Goal: Find specific page/section

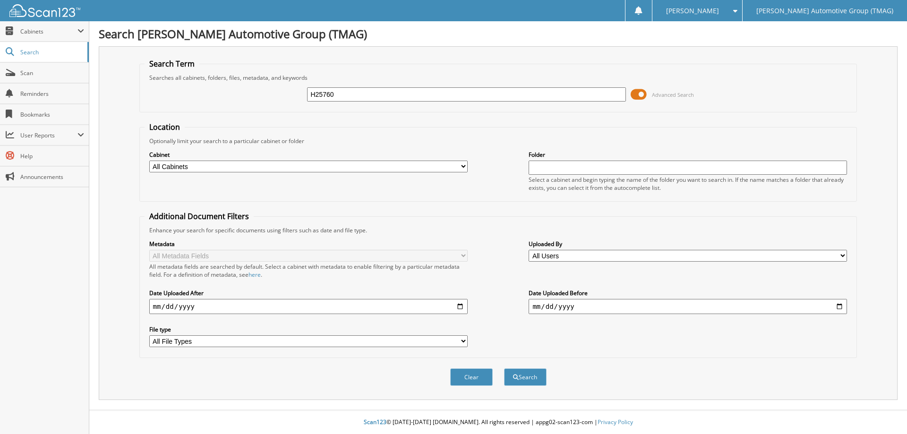
type input "H25760"
click at [504, 368] on button "Search" at bounding box center [525, 376] width 43 height 17
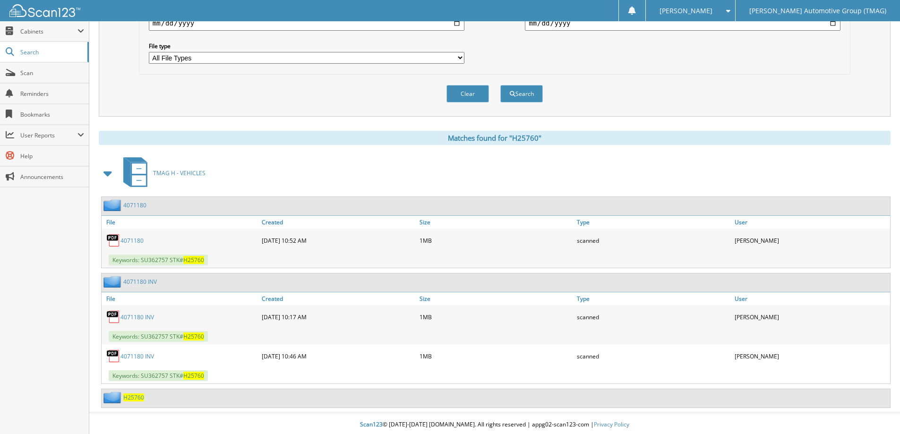
scroll to position [286, 0]
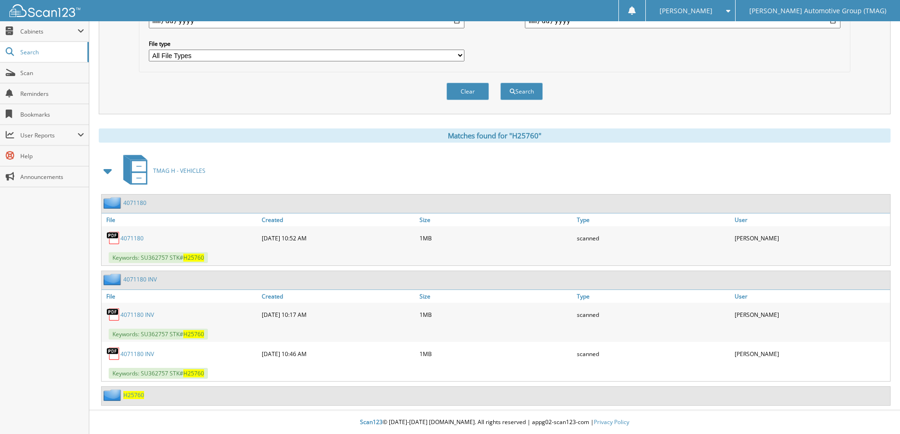
click at [137, 391] on div "H25760" at bounding box center [123, 395] width 43 height 12
click at [135, 394] on span "H25760" at bounding box center [133, 395] width 21 height 8
